Goal: Answer question/provide support

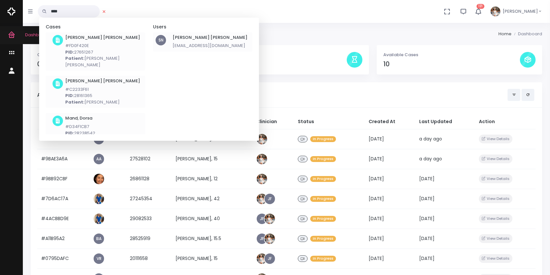
click at [9, 38] on icon "scrollable content" at bounding box center [12, 35] width 9 height 8
click at [10, 53] on icon "scrollable content" at bounding box center [12, 53] width 9 height 8
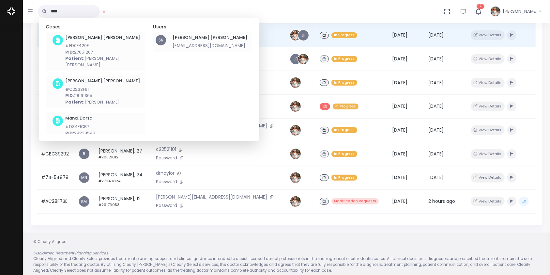
scroll to position [156, 0]
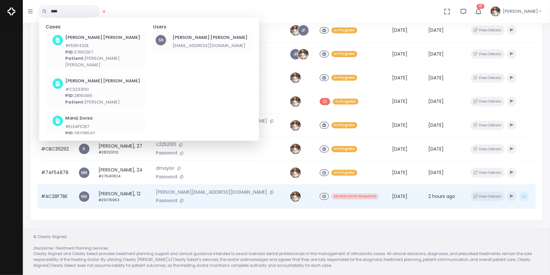
click at [58, 199] on td "#AC28F7BE" at bounding box center [55, 196] width 37 height 24
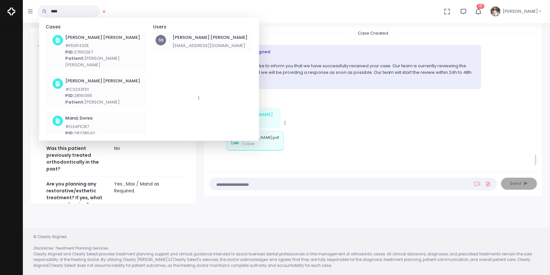
scroll to position [1412, 0]
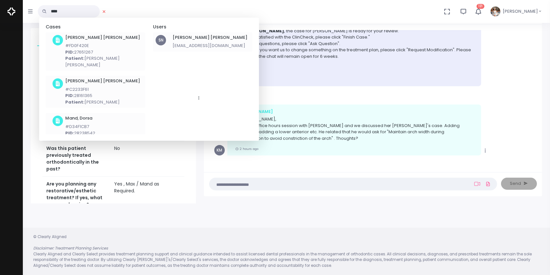
click at [524, 70] on div "Clearly Aligned Hi [PERSON_NAME] , the case for [PERSON_NAME] is ready for your…" at bounding box center [372, 51] width 317 height 70
click at [519, 72] on div "Clearly Aligned Hi [PERSON_NAME] , the case for [PERSON_NAME] is ready for your…" at bounding box center [372, 51] width 317 height 70
click at [106, 10] on icon at bounding box center [103, 11] width 3 height 4
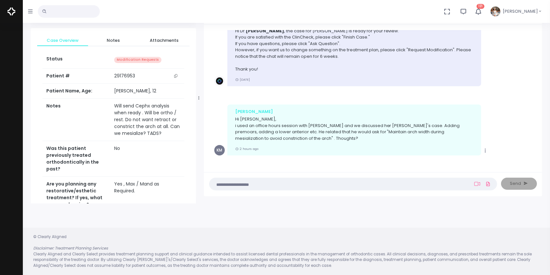
click at [300, 183] on textarea at bounding box center [340, 183] width 254 height 7
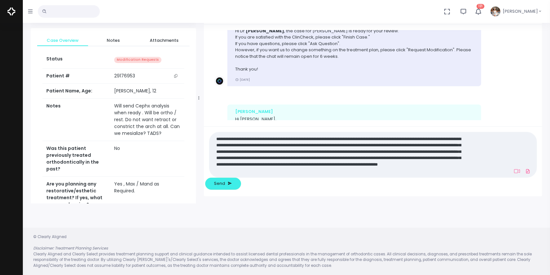
scroll to position [0, 0]
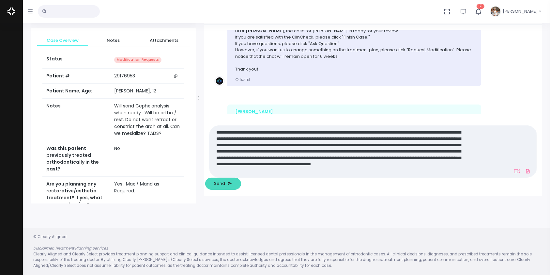
type textarea "**********"
click at [225, 183] on span "Send" at bounding box center [219, 183] width 11 height 7
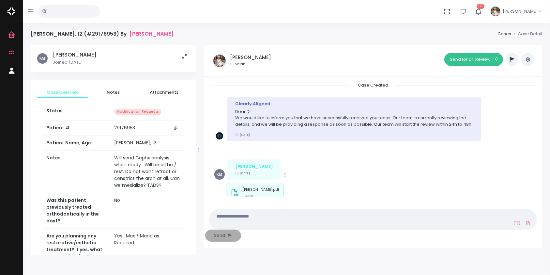
click at [460, 58] on button "Send for Dr. Review" at bounding box center [473, 59] width 59 height 13
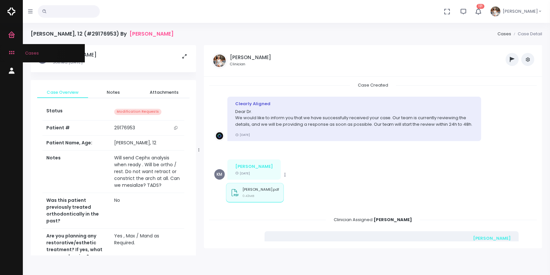
click at [15, 51] on icon "scrollable content" at bounding box center [12, 53] width 9 height 8
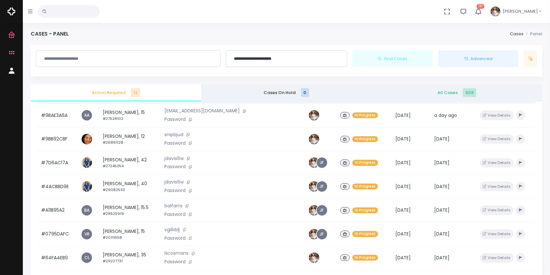
scroll to position [156, 0]
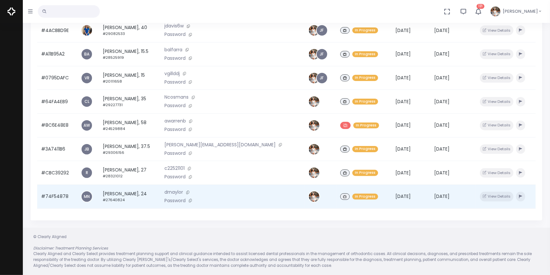
click at [57, 195] on td "#74F54878" at bounding box center [57, 197] width 40 height 24
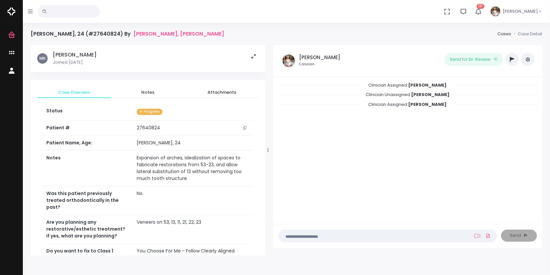
drag, startPoint x: 199, startPoint y: 150, endPoint x: 268, endPoint y: 152, distance: 69.2
click at [268, 152] on div at bounding box center [268, 150] width 3 height 206
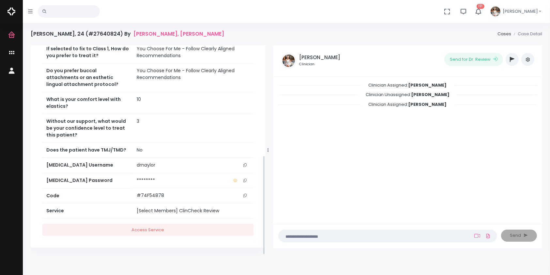
scroll to position [234, 0]
click at [246, 163] on icon "scrollable content" at bounding box center [244, 165] width 3 height 4
